Goal: Task Accomplishment & Management: Use online tool/utility

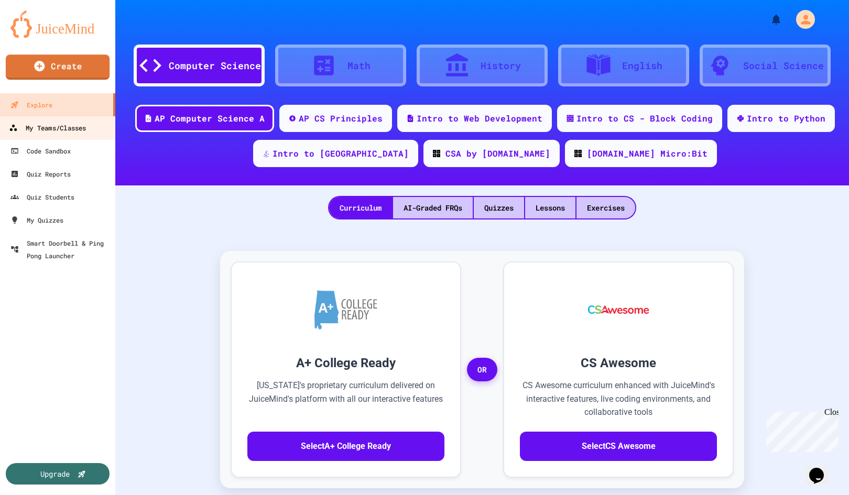
scroll to position [1, 0]
click at [74, 124] on div "My Teams/Classes" at bounding box center [47, 128] width 77 height 13
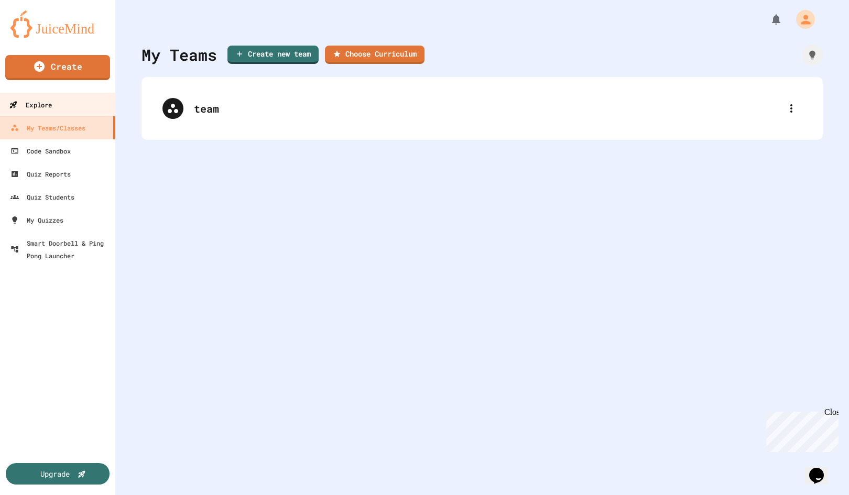
scroll to position [0, 1]
click at [108, 60] on div "Create" at bounding box center [57, 70] width 115 height 46
click at [99, 64] on link "Create" at bounding box center [58, 66] width 102 height 26
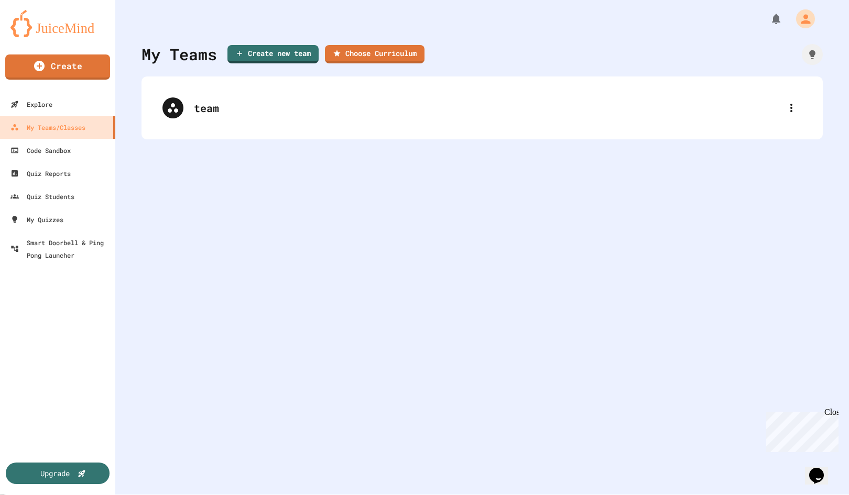
scroll to position [1, 0]
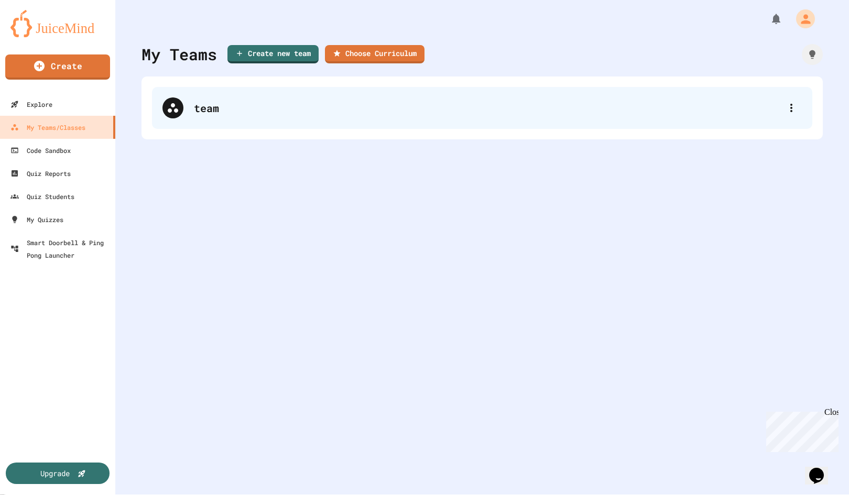
drag, startPoint x: 716, startPoint y: 91, endPoint x: 563, endPoint y: 92, distance: 153.6
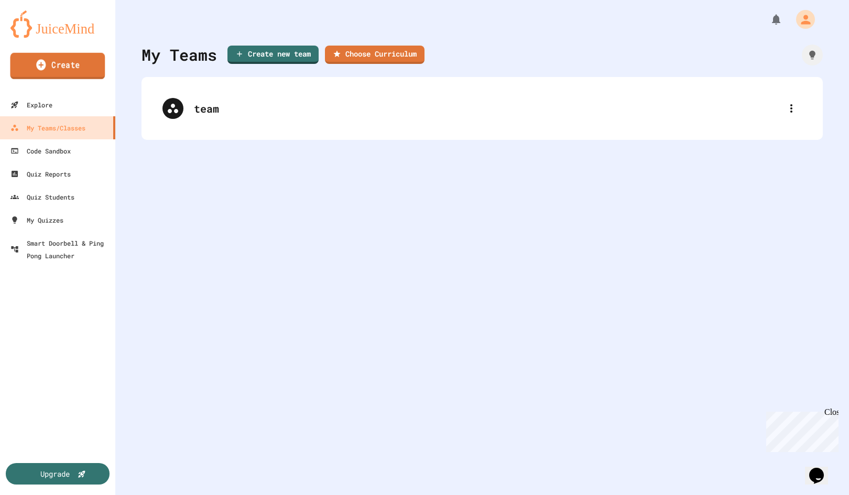
click at [69, 65] on link "Create" at bounding box center [57, 66] width 95 height 26
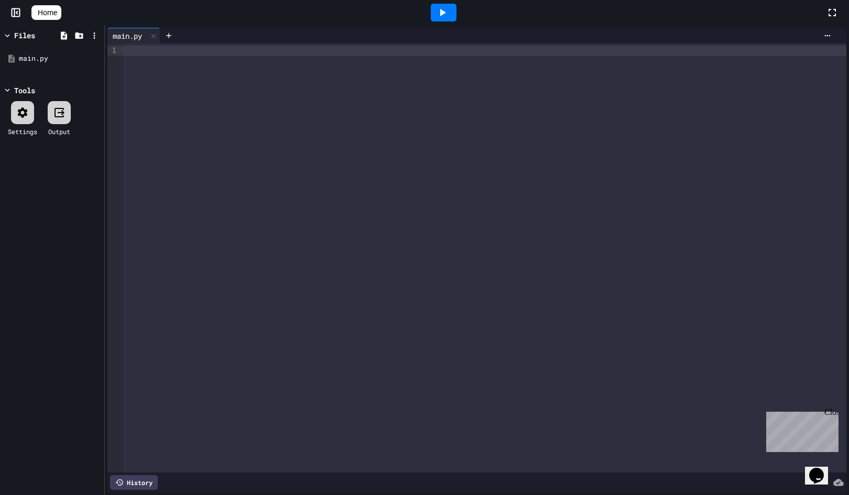
click at [179, 110] on div at bounding box center [485, 258] width 724 height 429
click at [25, 106] on icon at bounding box center [22, 112] width 13 height 13
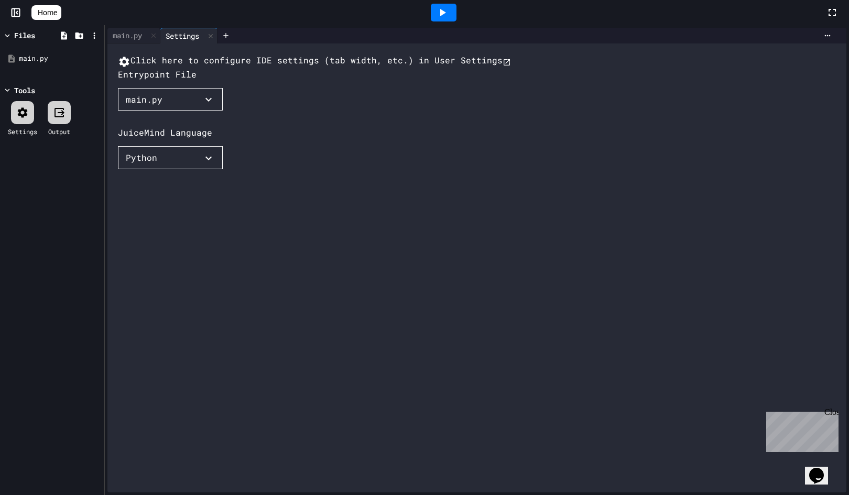
click at [19, 116] on icon at bounding box center [22, 112] width 13 height 13
click at [213, 38] on icon at bounding box center [210, 36] width 7 height 7
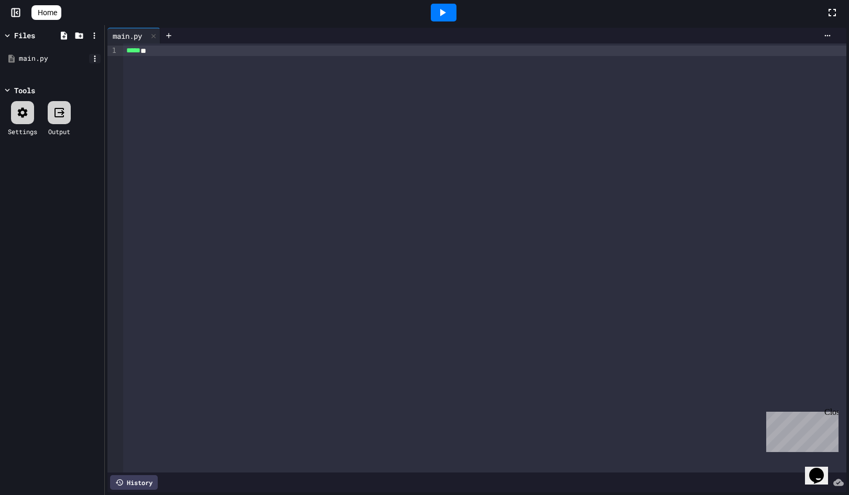
click at [98, 60] on icon at bounding box center [94, 58] width 9 height 9
drag, startPoint x: 133, startPoint y: 74, endPoint x: 140, endPoint y: 72, distance: 7.6
click at [133, 136] on li "Rename" at bounding box center [128, 145] width 72 height 19
type input "*******"
click at [108, 90] on div "9 1" at bounding box center [112, 258] width 10 height 429
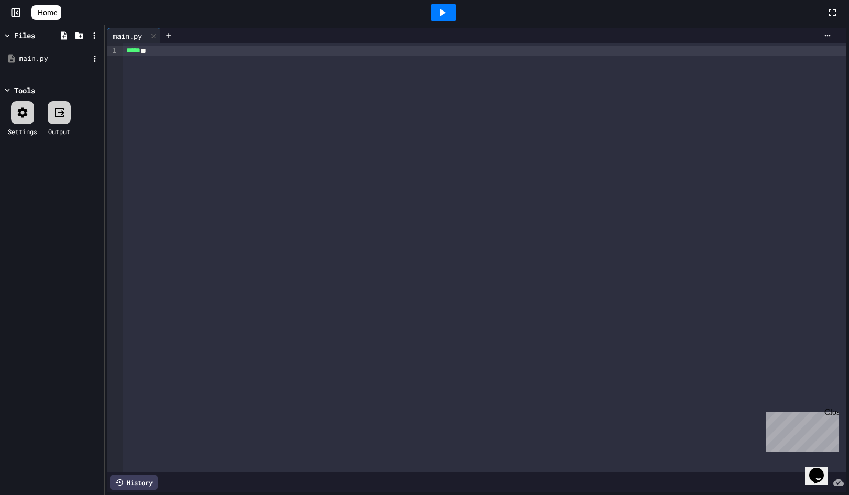
click at [62, 57] on div "main.py" at bounding box center [54, 58] width 70 height 10
click at [93, 59] on icon at bounding box center [94, 58] width 9 height 9
click at [124, 136] on li "Rename" at bounding box center [128, 145] width 72 height 19
type input "*******"
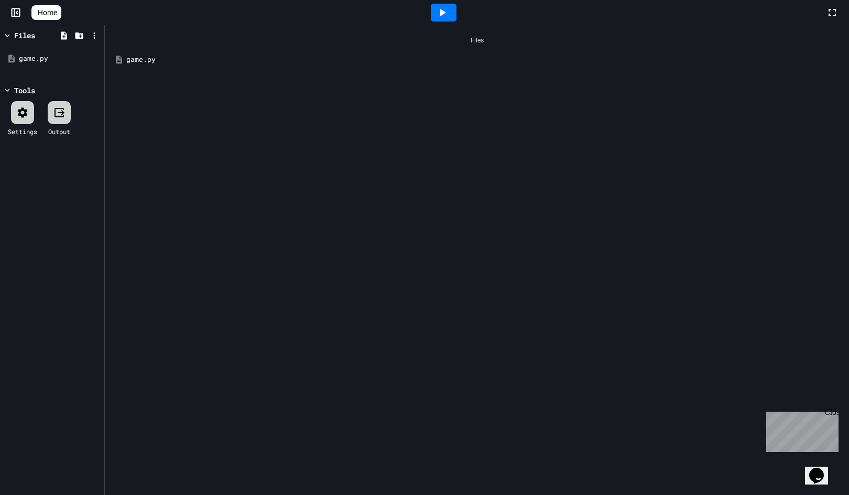
click at [139, 60] on div "game.py" at bounding box center [484, 60] width 717 height 10
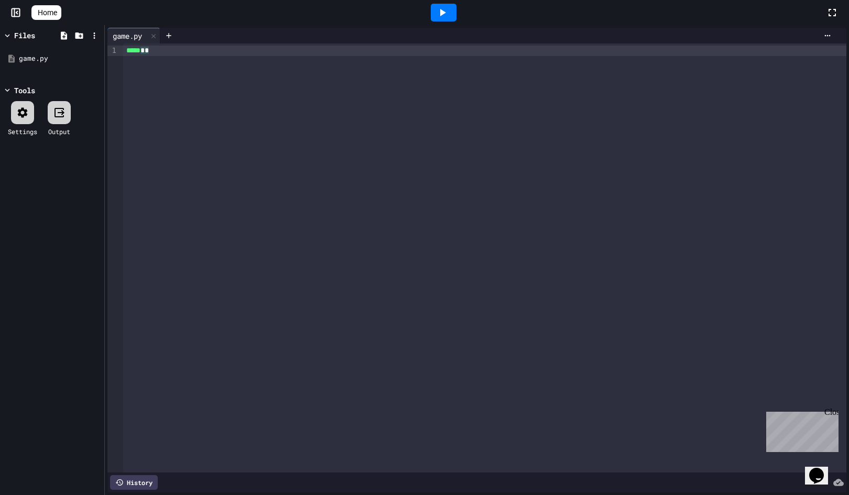
click at [162, 80] on div "***** * *" at bounding box center [485, 258] width 724 height 429
click at [93, 36] on icon at bounding box center [94, 35] width 9 height 9
drag, startPoint x: 48, startPoint y: 54, endPoint x: 26, endPoint y: 56, distance: 22.6
click at [48, 54] on div at bounding box center [424, 247] width 849 height 495
click at [94, 60] on icon at bounding box center [94, 58] width 9 height 9
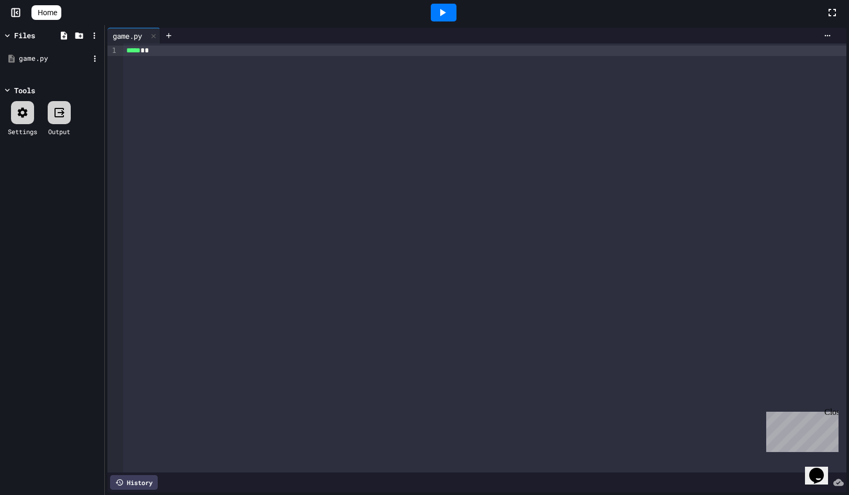
click at [27, 120] on div at bounding box center [424, 247] width 849 height 495
click at [27, 114] on icon at bounding box center [23, 112] width 10 height 10
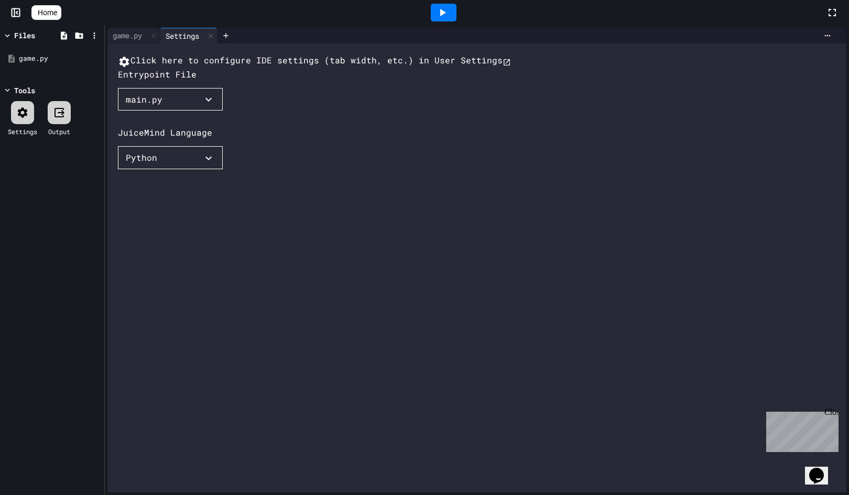
click at [29, 114] on div at bounding box center [22, 112] width 23 height 23
click at [16, 9] on rect at bounding box center [16, 13] width 8 height 8
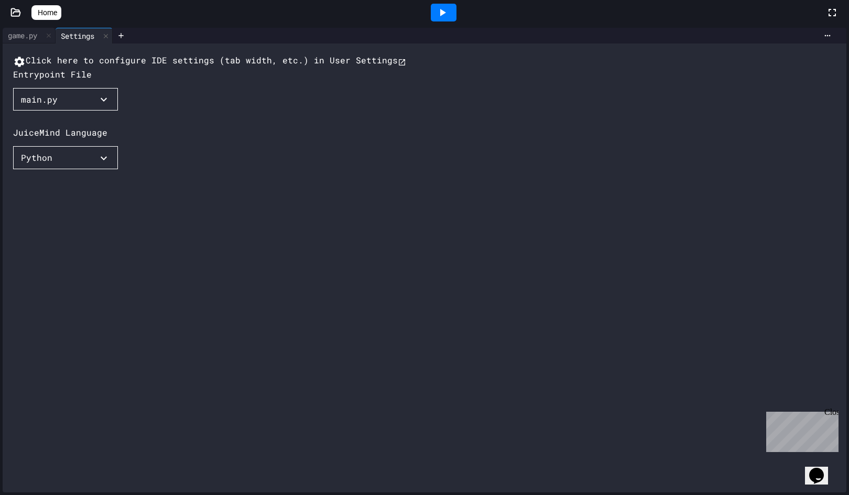
click at [56, 14] on span "Home" at bounding box center [47, 12] width 19 height 10
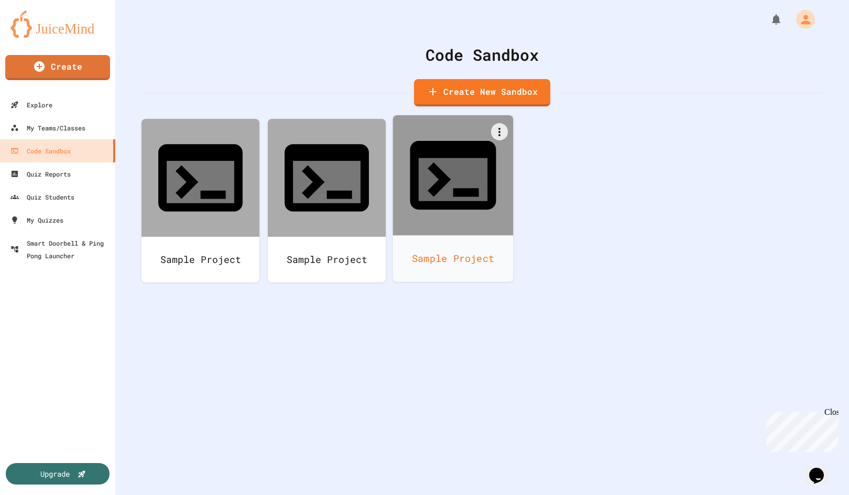
click at [437, 176] on div at bounding box center [453, 175] width 121 height 121
